Goal: Task Accomplishment & Management: Manage account settings

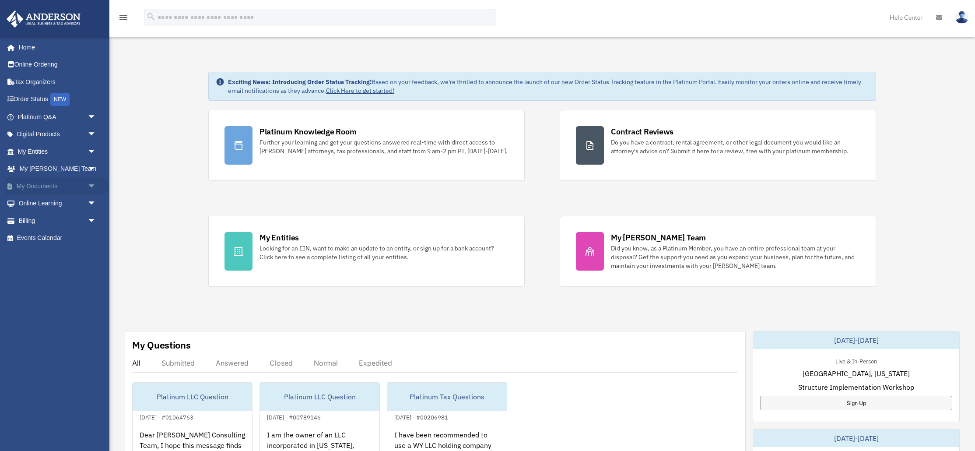
click at [92, 185] on span "arrow_drop_down" at bounding box center [97, 186] width 18 height 18
click at [92, 185] on span "arrow_drop_up" at bounding box center [97, 186] width 18 height 18
click at [90, 170] on span "arrow_drop_down" at bounding box center [97, 169] width 18 height 18
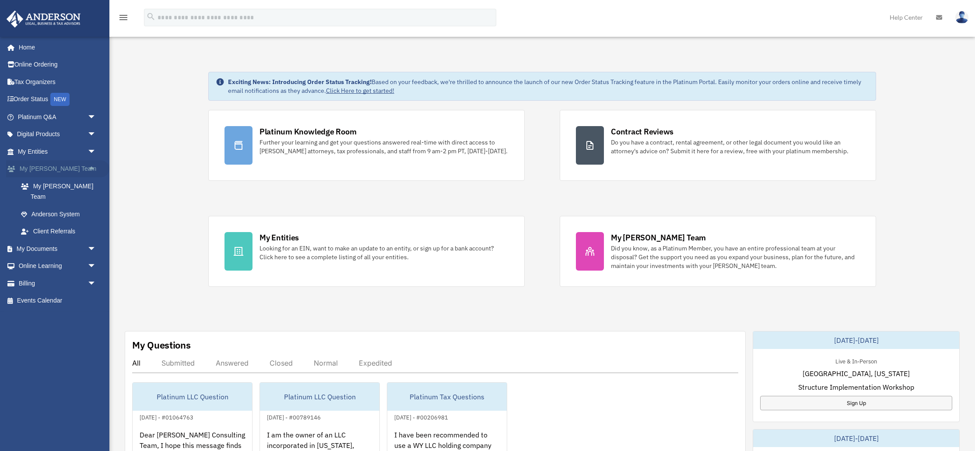
click at [90, 170] on span "arrow_drop_up" at bounding box center [97, 169] width 18 height 18
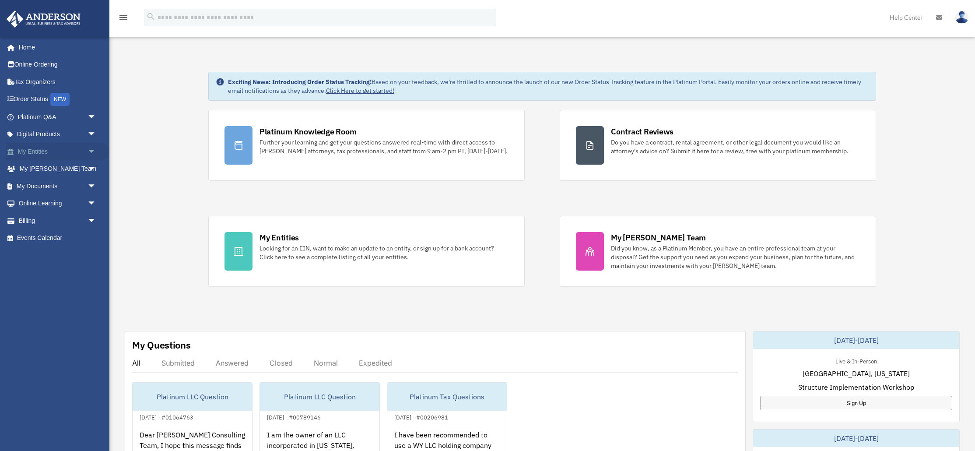
click at [91, 149] on span "arrow_drop_down" at bounding box center [97, 152] width 18 height 18
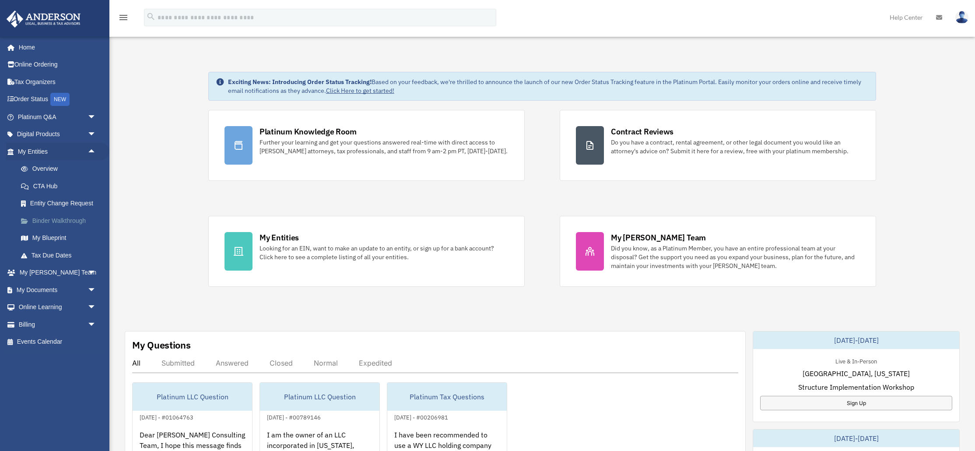
click at [55, 221] on link "Binder Walkthrough" at bounding box center [60, 221] width 97 height 18
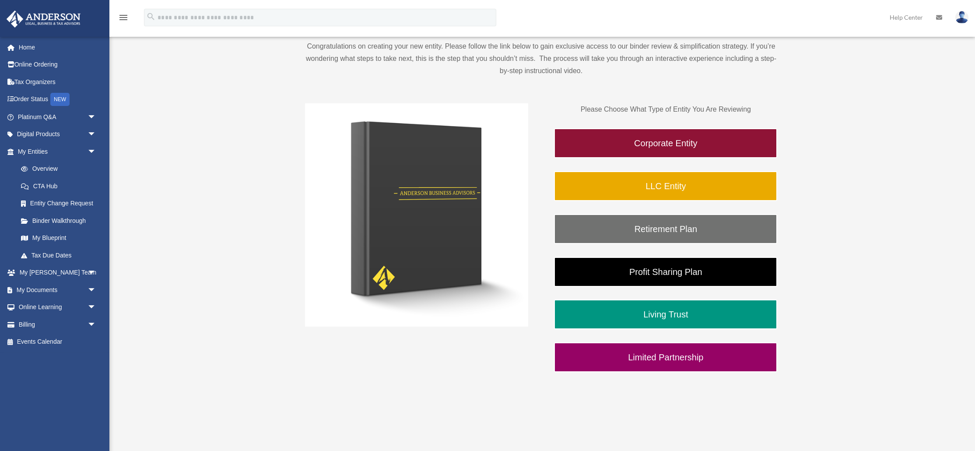
scroll to position [113, 0]
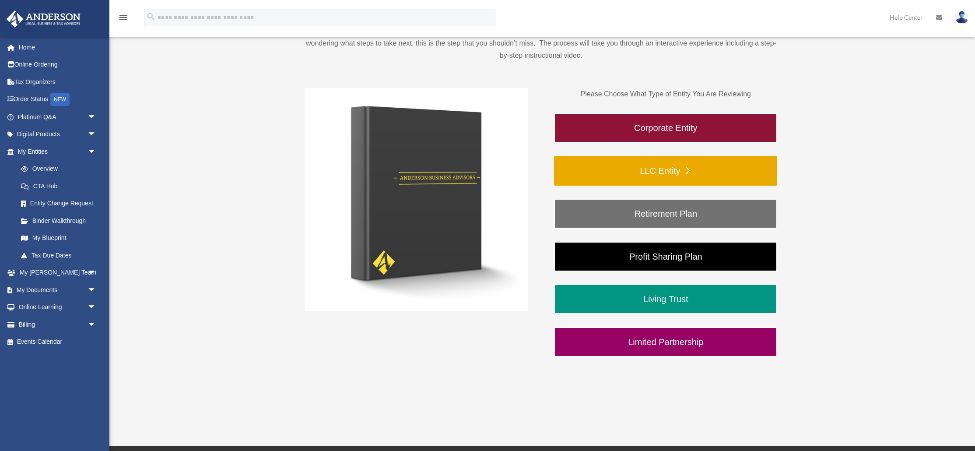
click at [609, 167] on link "LLC Entity" at bounding box center [665, 171] width 223 height 30
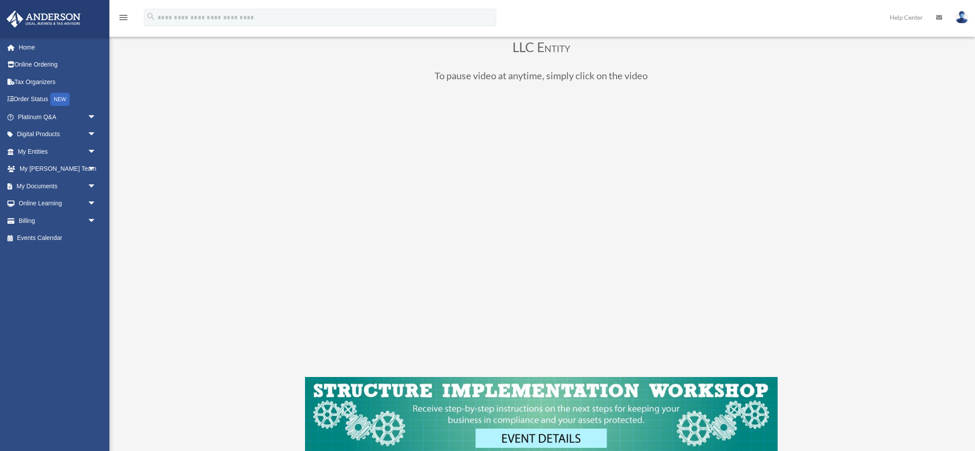
scroll to position [60, 0]
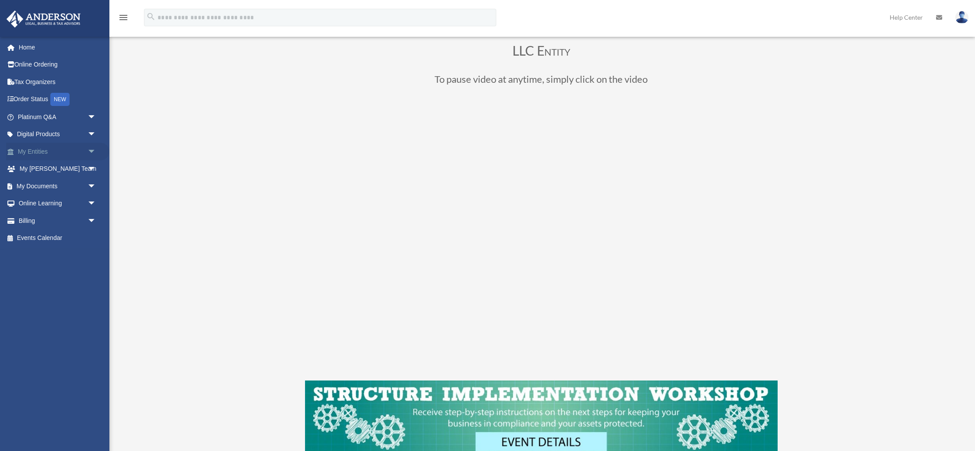
click at [98, 151] on span "arrow_drop_down" at bounding box center [97, 152] width 18 height 18
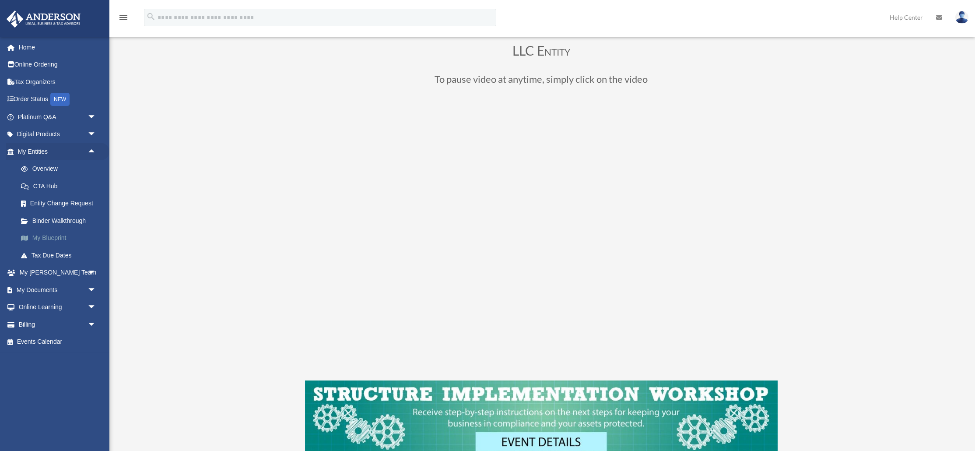
click at [53, 242] on link "My Blueprint" at bounding box center [60, 238] width 97 height 18
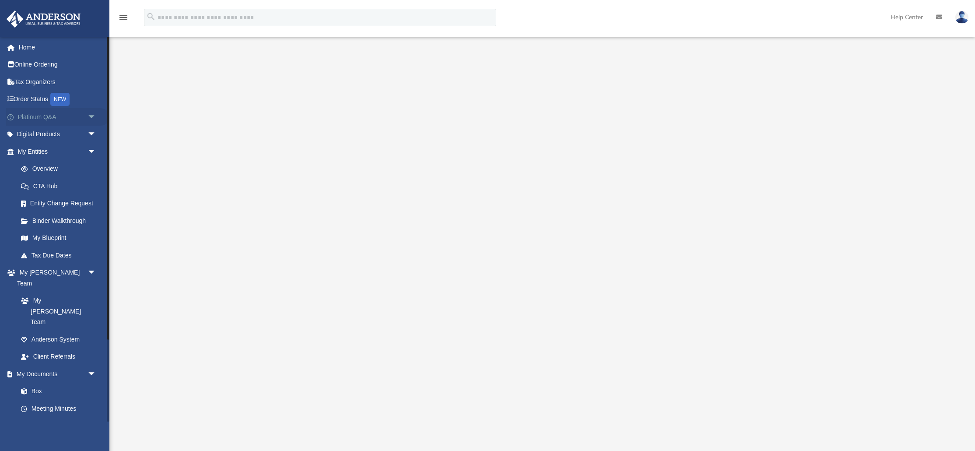
click at [91, 112] on span "arrow_drop_down" at bounding box center [97, 117] width 18 height 18
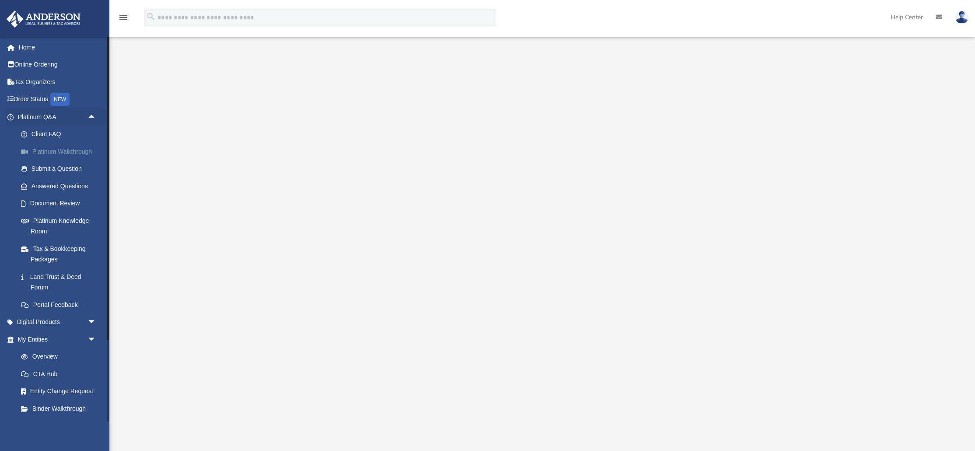
click at [78, 154] on link "Platinum Walkthrough" at bounding box center [60, 152] width 97 height 18
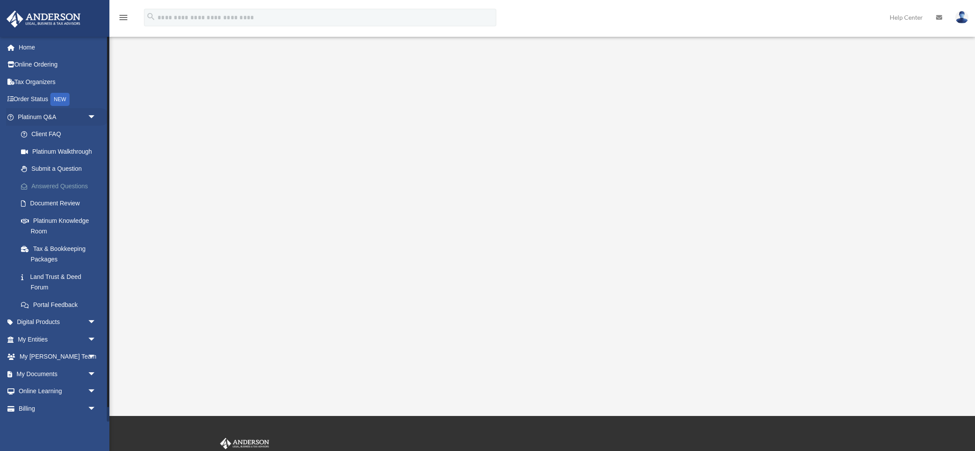
click at [48, 188] on link "Answered Questions" at bounding box center [60, 186] width 97 height 18
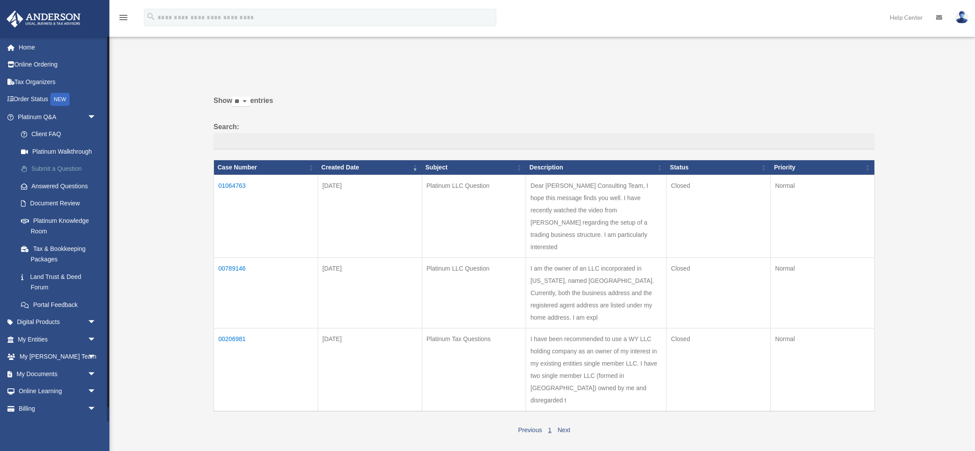
click at [49, 168] on link "Submit a Question" at bounding box center [60, 169] width 97 height 18
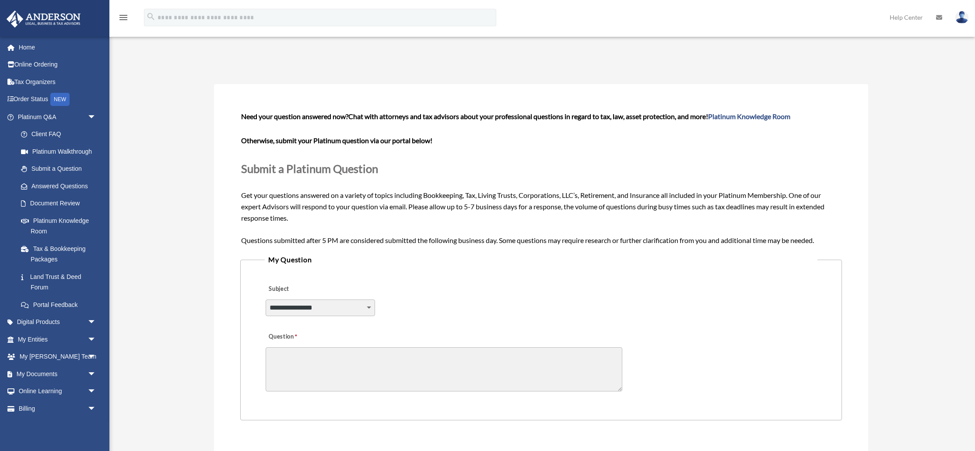
click at [368, 307] on select "**********" at bounding box center [320, 307] width 109 height 17
click at [26, 202] on span at bounding box center [28, 203] width 4 height 6
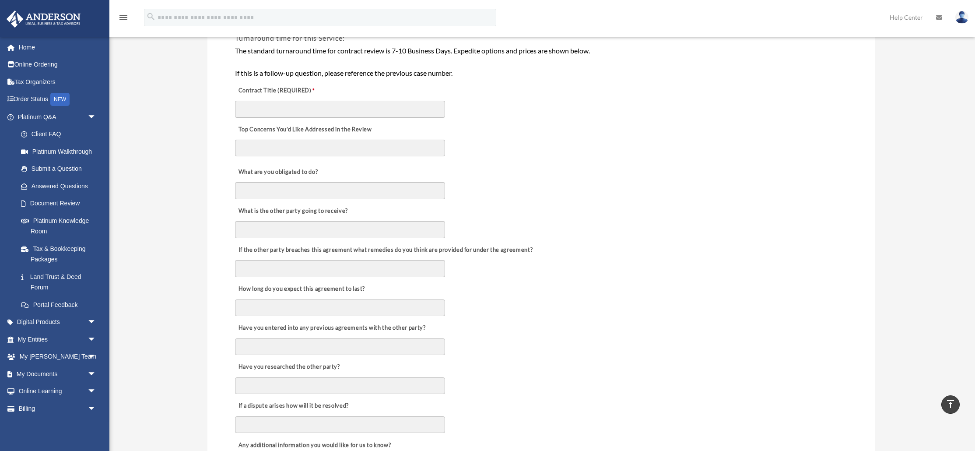
scroll to position [201, 0]
click at [82, 189] on link "Answered Questions" at bounding box center [60, 186] width 97 height 18
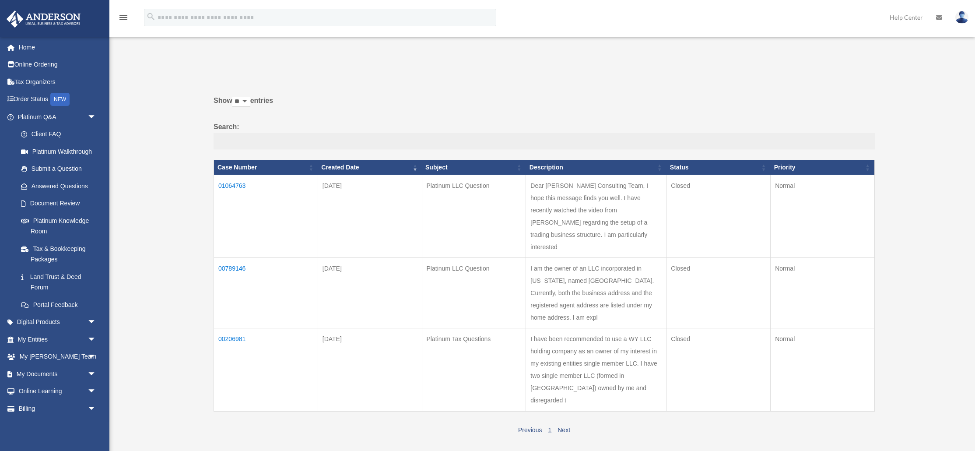
scroll to position [32, 0]
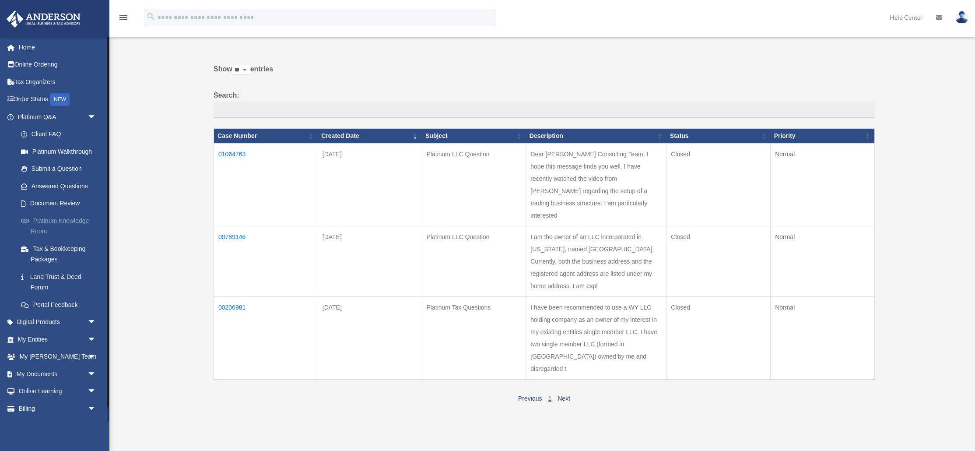
click at [58, 222] on link "Platinum Knowledge Room" at bounding box center [60, 226] width 97 height 28
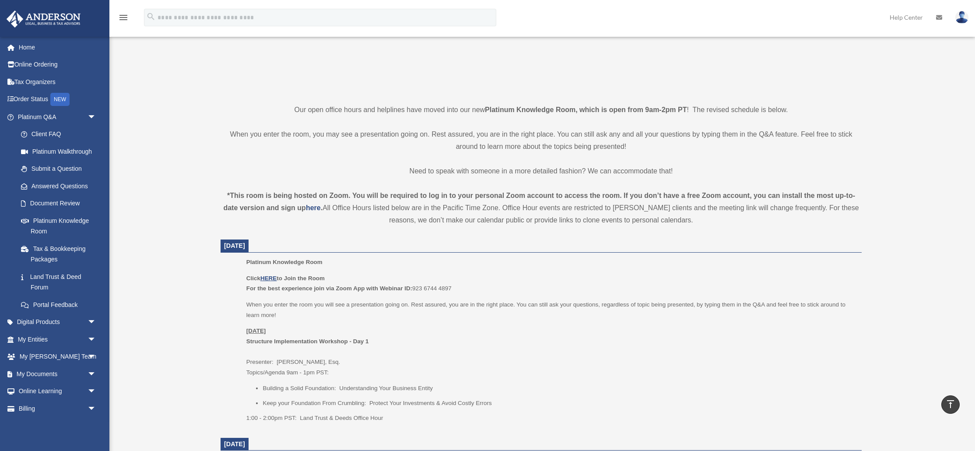
scroll to position [153, 0]
click at [95, 339] on span "arrow_drop_down" at bounding box center [97, 339] width 18 height 18
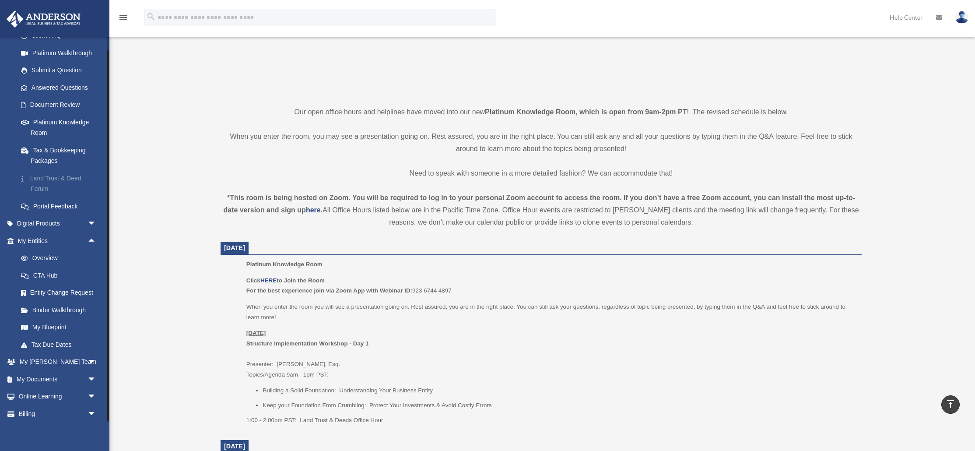
scroll to position [112, 0]
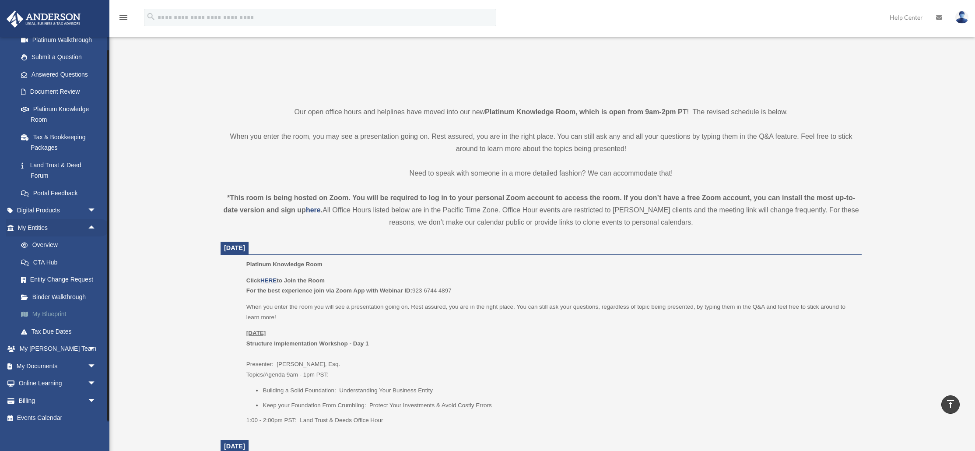
click at [46, 314] on link "My Blueprint" at bounding box center [60, 314] width 97 height 18
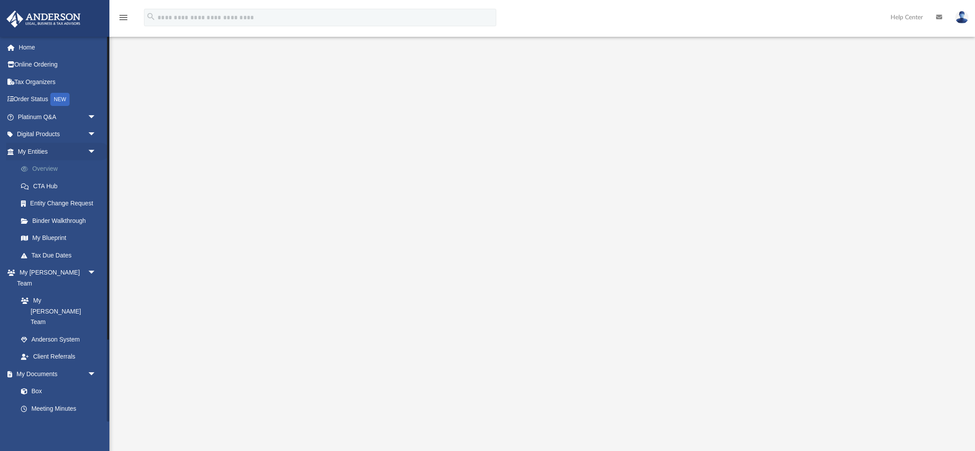
click at [30, 170] on span at bounding box center [29, 169] width 7 height 6
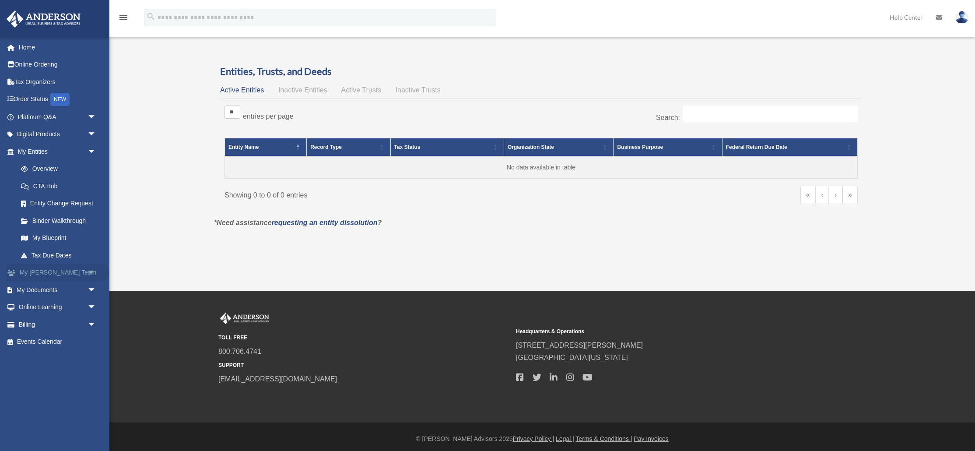
click at [93, 268] on span "arrow_drop_down" at bounding box center [97, 273] width 18 height 18
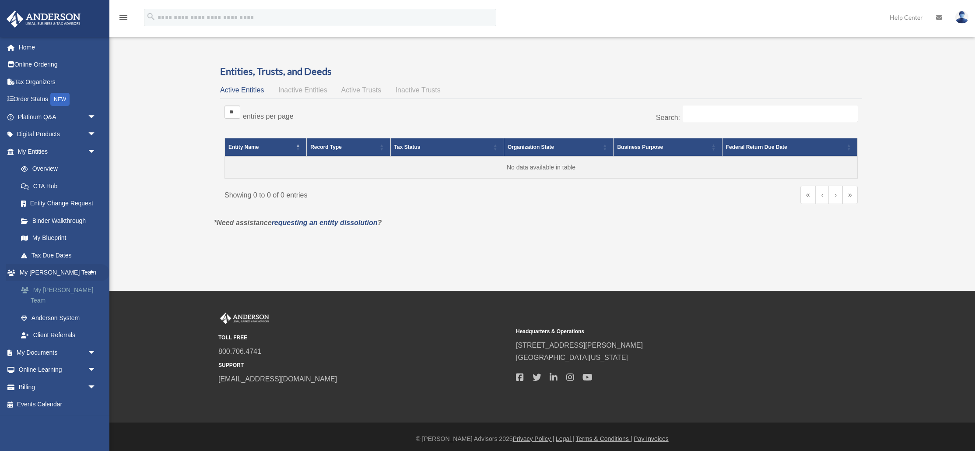
click at [53, 290] on link "My [PERSON_NAME] Team" at bounding box center [60, 295] width 97 height 28
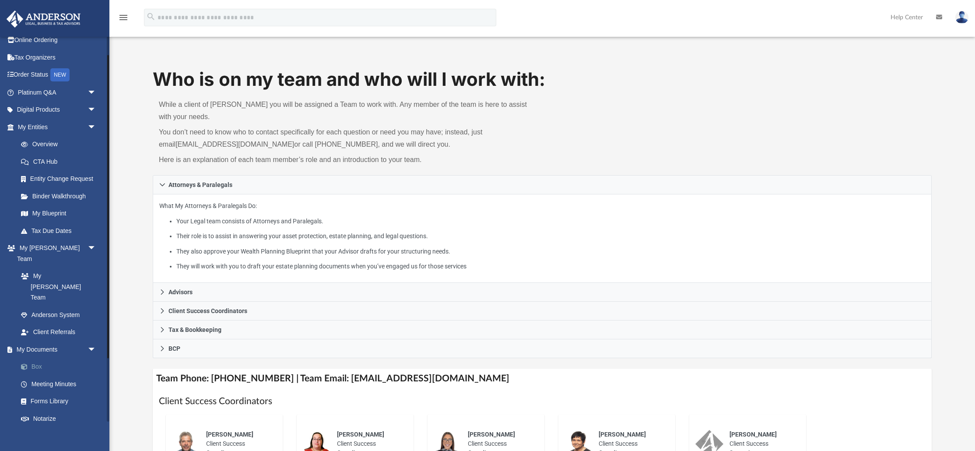
click at [48, 358] on link "Box" at bounding box center [60, 367] width 97 height 18
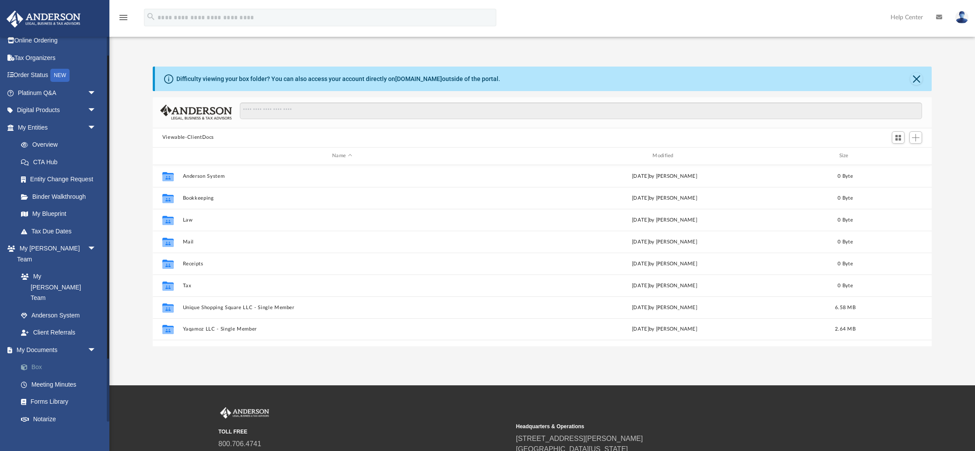
scroll to position [199, 779]
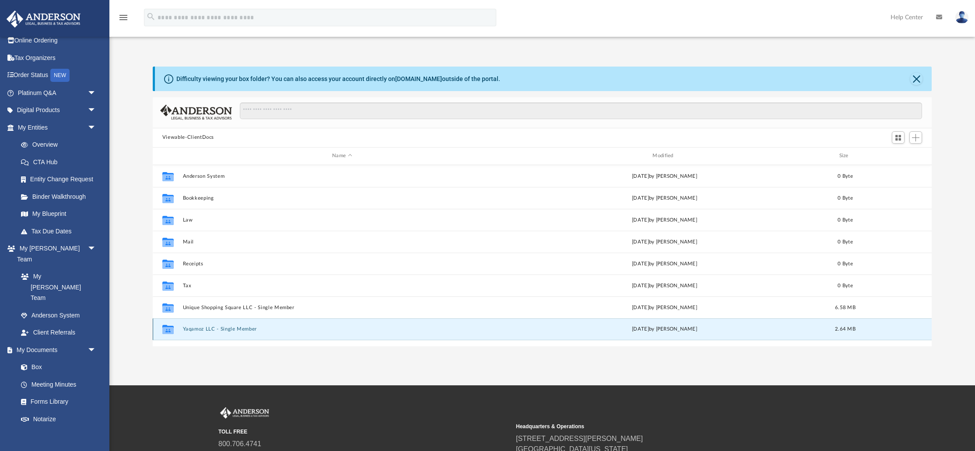
click at [203, 331] on button "Yaqamoz LLC - Single Member" at bounding box center [341, 329] width 319 height 6
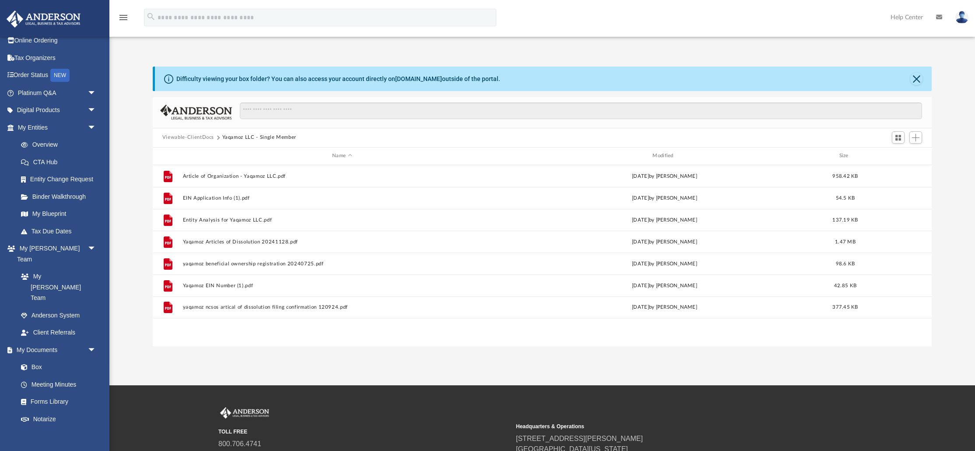
click at [194, 137] on button "Viewable-ClientDocs" at bounding box center [188, 137] width 52 height 8
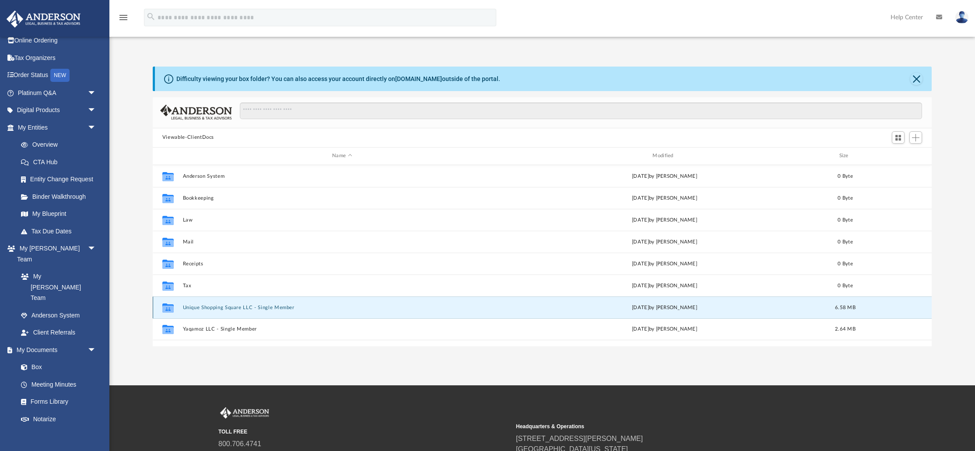
click at [216, 307] on button "Unique Shopping Square LLC - Single Member" at bounding box center [341, 308] width 319 height 6
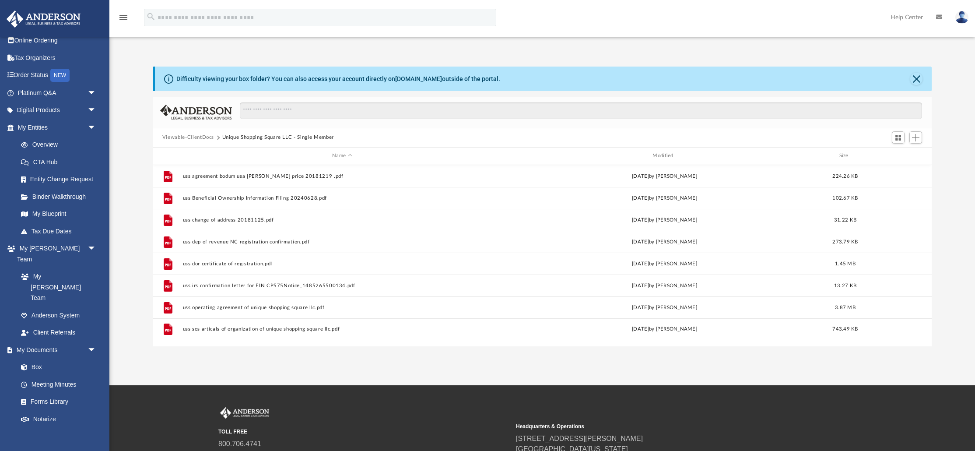
click at [196, 135] on button "Viewable-ClientDocs" at bounding box center [188, 137] width 52 height 8
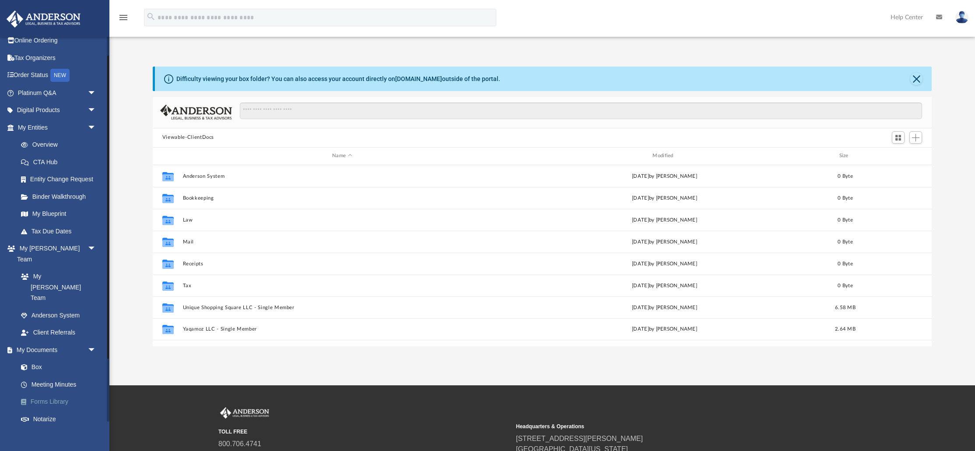
click at [40, 393] on link "Forms Library" at bounding box center [60, 402] width 97 height 18
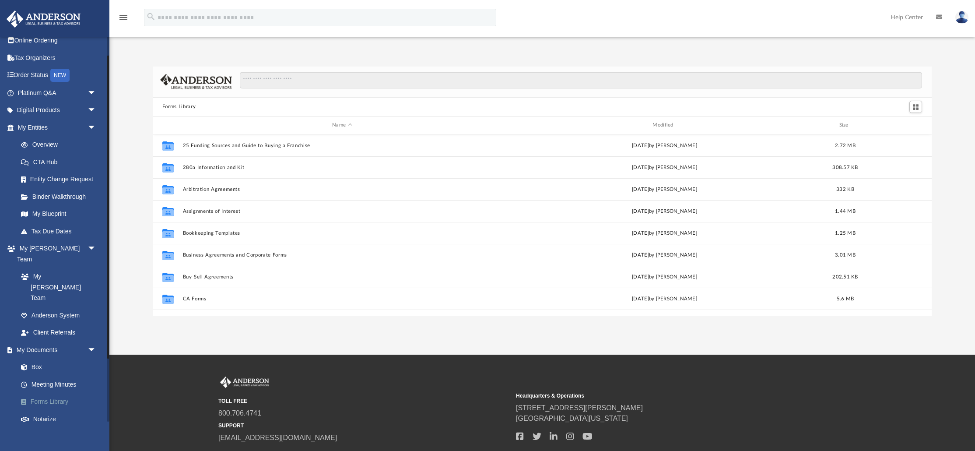
scroll to position [199, 779]
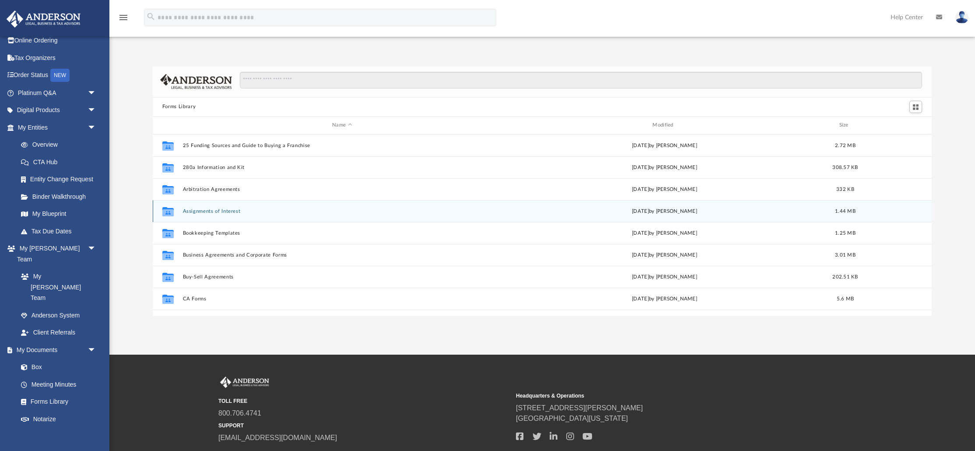
click at [166, 209] on icon "grid" at bounding box center [167, 212] width 11 height 7
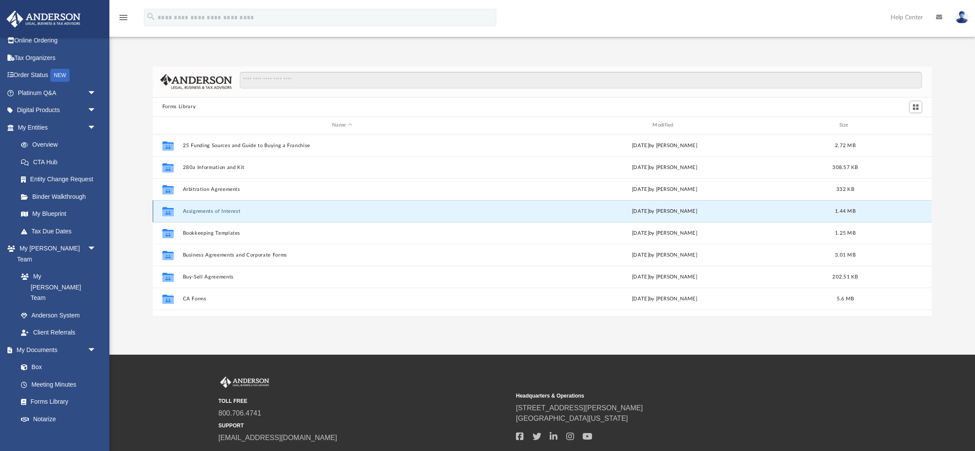
click at [166, 209] on icon "grid" at bounding box center [167, 212] width 11 height 7
click at [238, 212] on button "Assignments of Interest" at bounding box center [341, 211] width 319 height 6
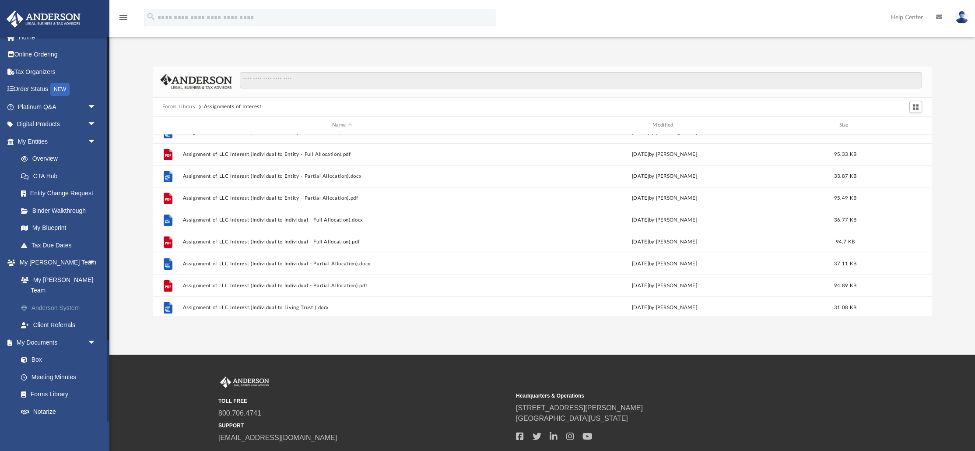
scroll to position [0, 0]
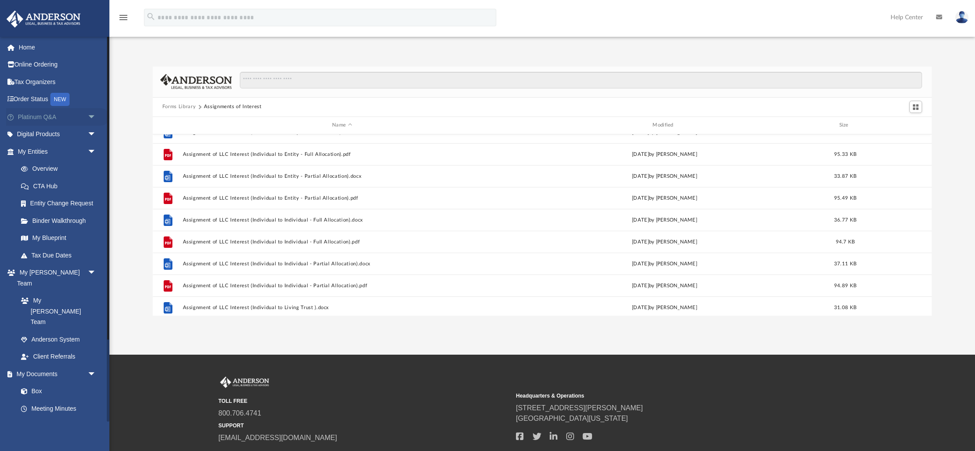
click at [93, 118] on span "arrow_drop_down" at bounding box center [97, 117] width 18 height 18
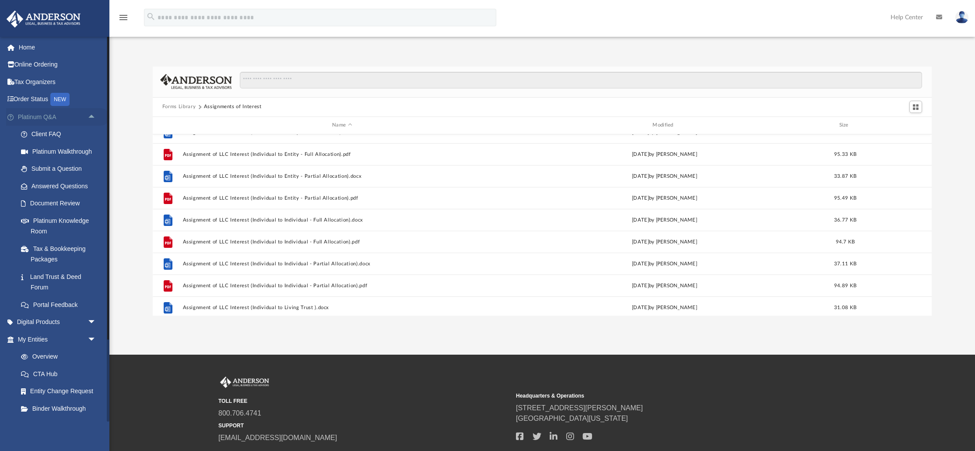
click at [93, 118] on span "arrow_drop_up" at bounding box center [97, 117] width 18 height 18
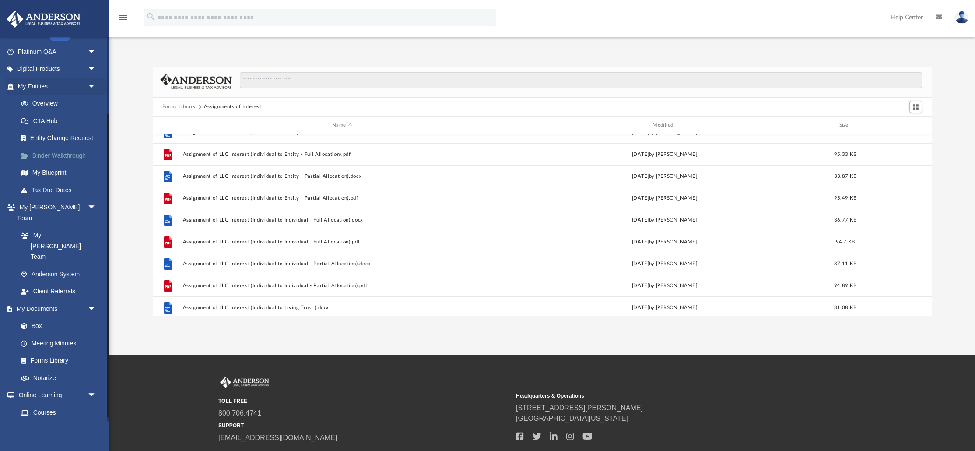
scroll to position [104, 0]
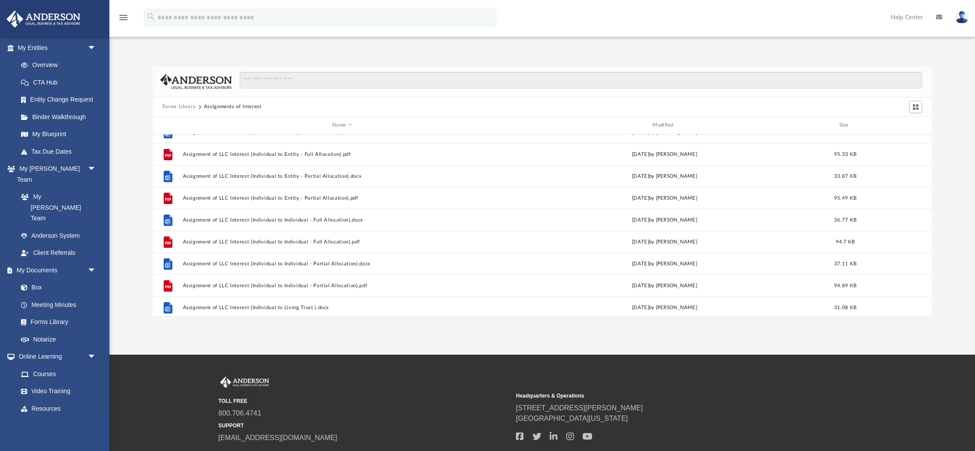
click at [170, 107] on button "Forms Library" at bounding box center [178, 107] width 33 height 8
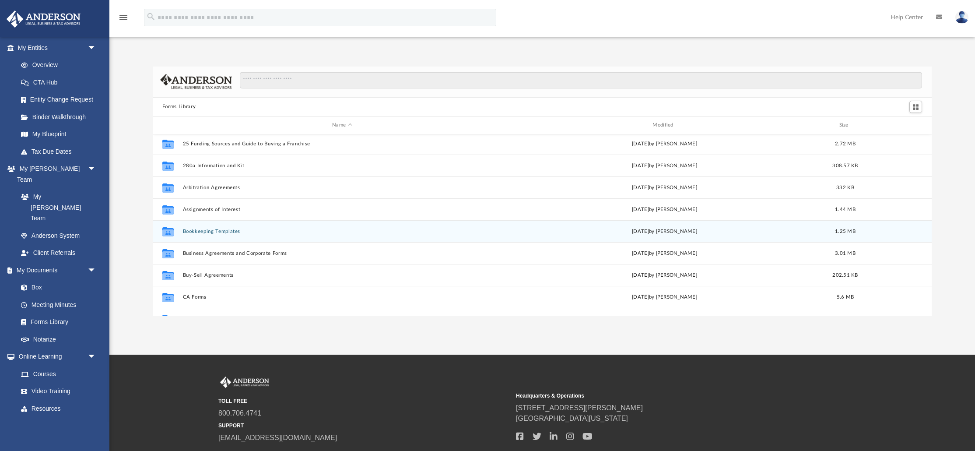
click at [169, 234] on div "Collaborated Folder 25 Funding Sources and Guide to Buying a Franchise Wed Dec …" at bounding box center [542, 225] width 779 height 182
click at [169, 234] on icon "grid" at bounding box center [167, 232] width 11 height 9
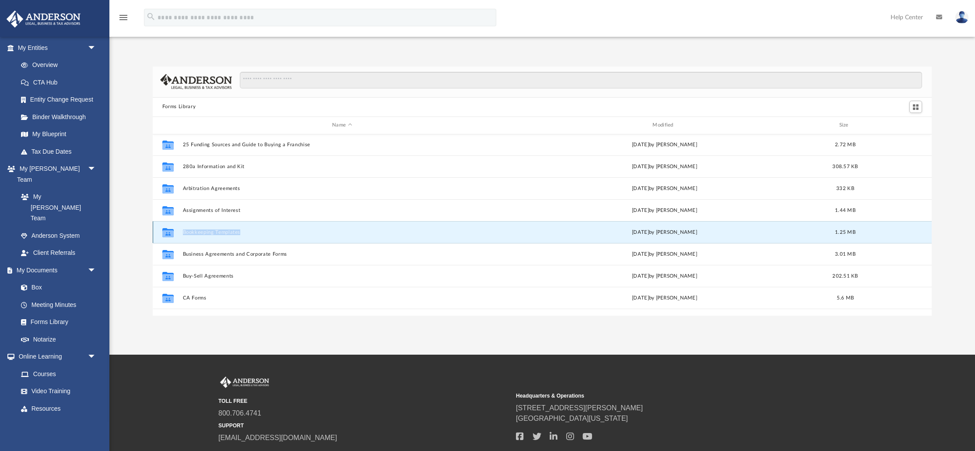
click at [169, 234] on div "Collaborated Folder 25 Funding Sources and Guide to Buying a Franchise Wed Dec …" at bounding box center [542, 225] width 779 height 182
click at [211, 232] on div "Collaborated Folder 25 Funding Sources and Guide to Buying a Franchise Wed Dec …" at bounding box center [542, 225] width 779 height 182
click at [228, 230] on button "Bookkeeping Templates" at bounding box center [341, 233] width 319 height 6
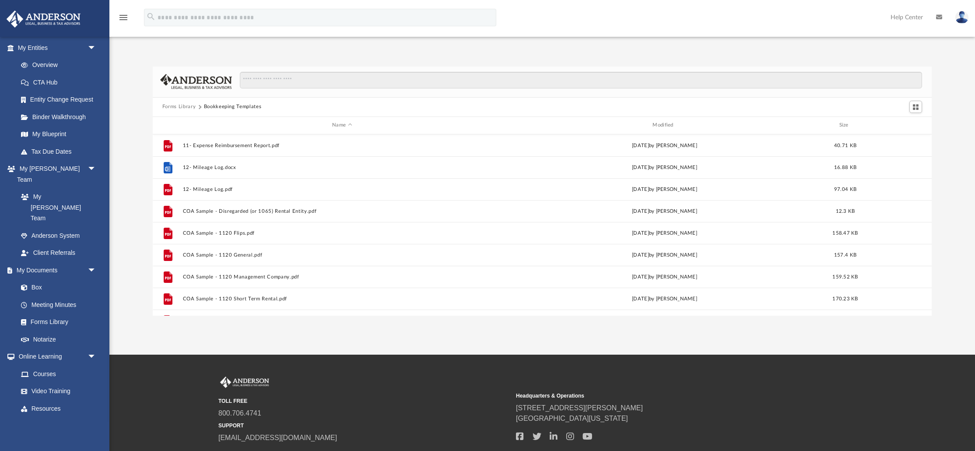
click at [170, 106] on button "Forms Library" at bounding box center [178, 107] width 33 height 8
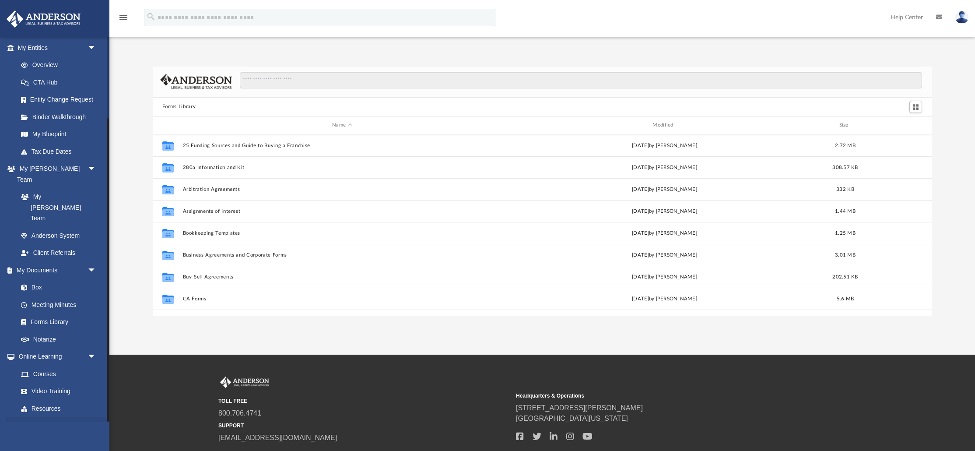
click at [33, 417] on link "Billing arrow_drop_down" at bounding box center [57, 426] width 103 height 18
click at [89, 417] on span "arrow_drop_down" at bounding box center [97, 426] width 18 height 18
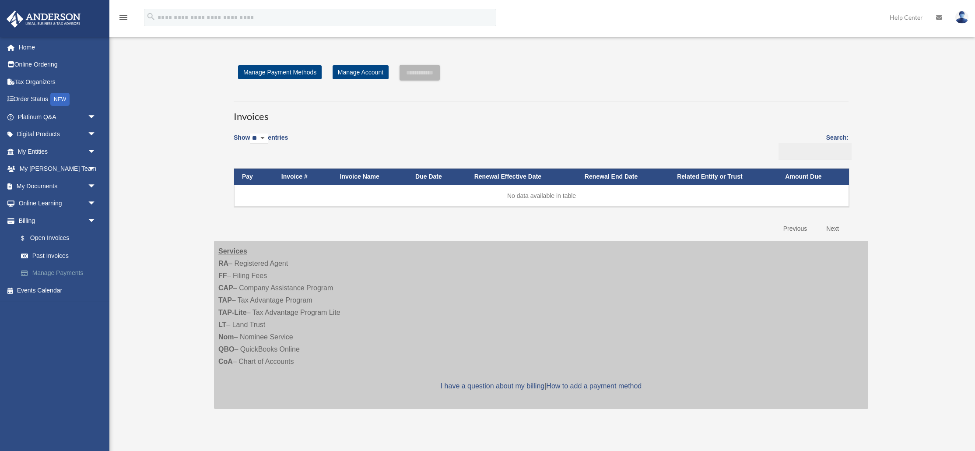
click at [53, 274] on link "Manage Payments" at bounding box center [60, 273] width 97 height 18
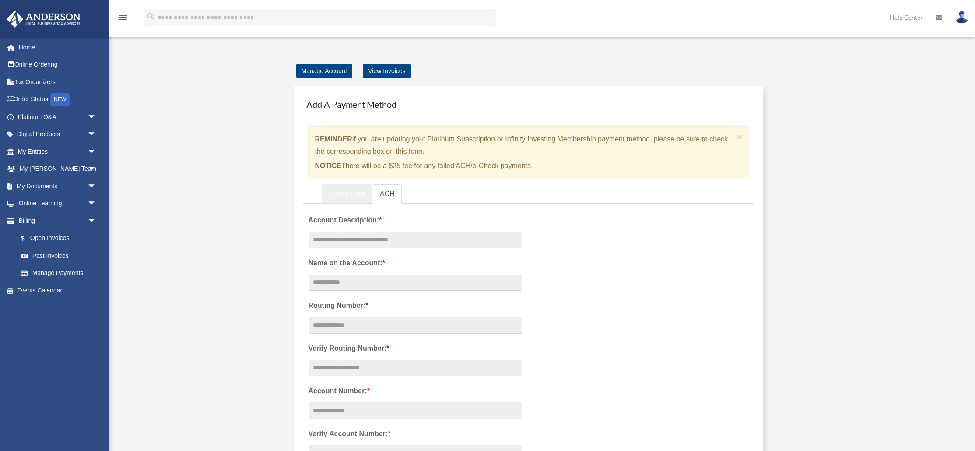
click at [333, 190] on link "Credit Card" at bounding box center [347, 194] width 50 height 20
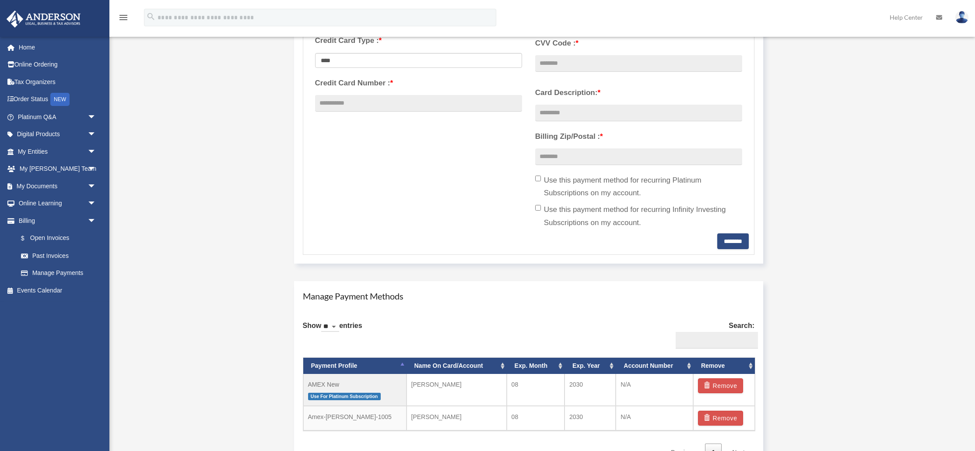
scroll to position [269, 0]
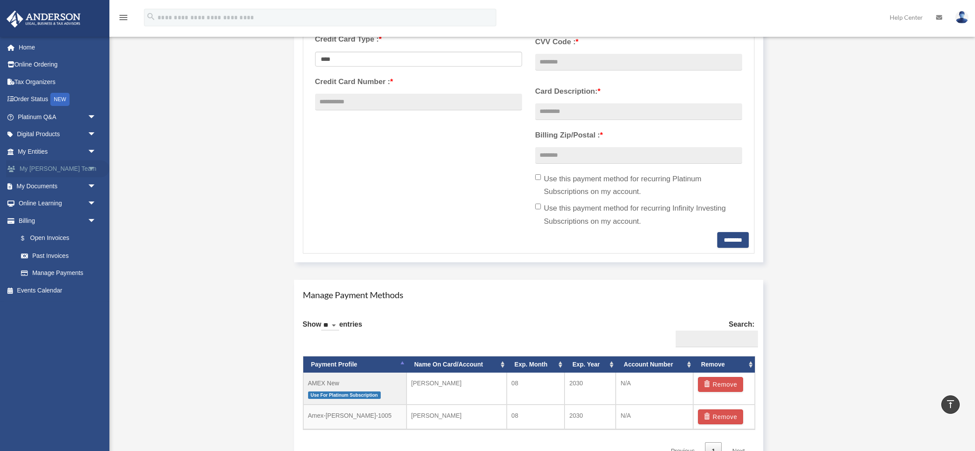
click at [88, 165] on span "arrow_drop_down" at bounding box center [97, 169] width 18 height 18
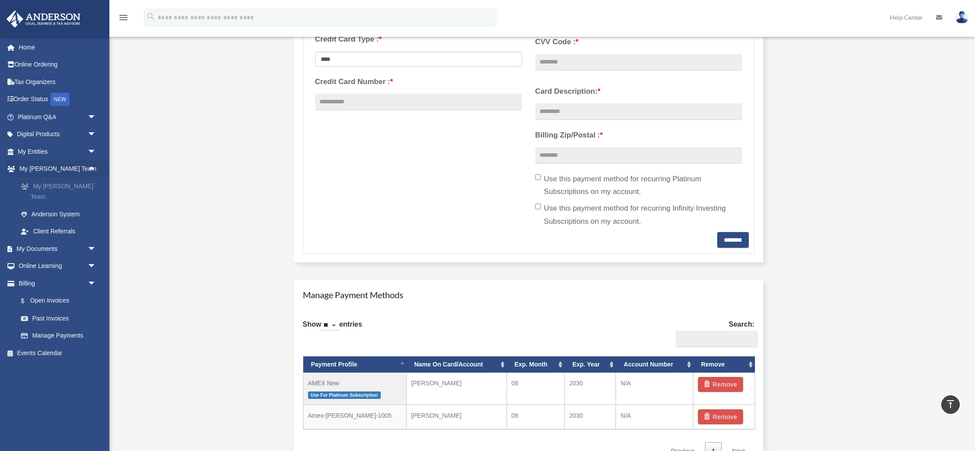
click at [67, 184] on link "My [PERSON_NAME] Team" at bounding box center [60, 191] width 97 height 28
